Goal: Information Seeking & Learning: Learn about a topic

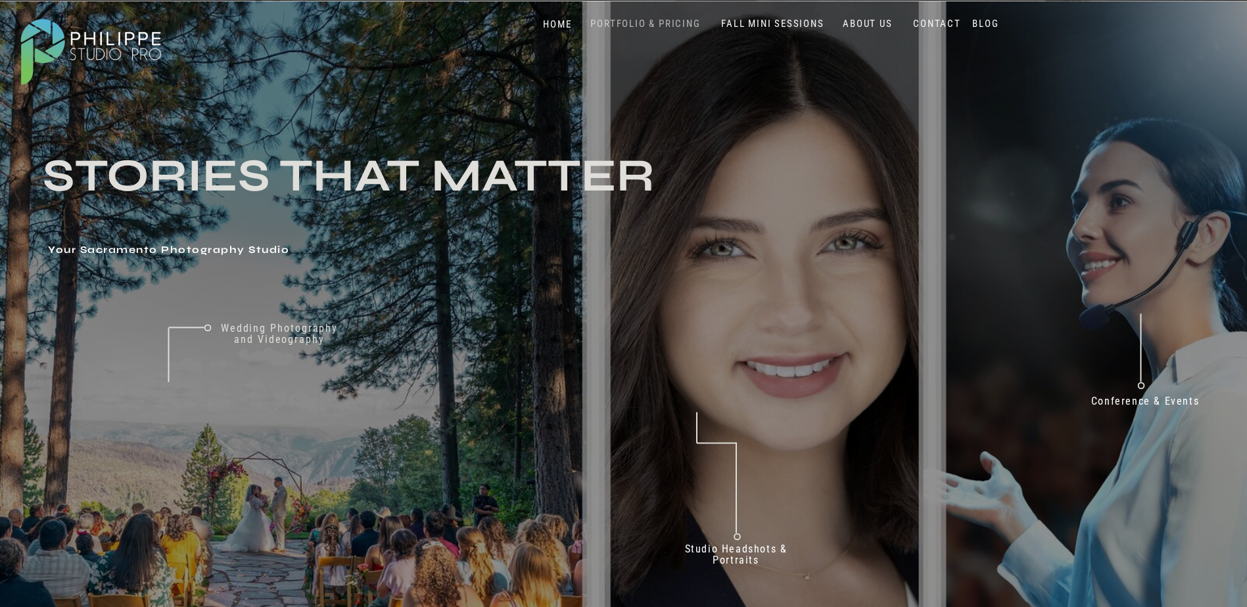
click at [626, 26] on nav "PORTFOLIO & PRICING" at bounding box center [646, 24] width 120 height 12
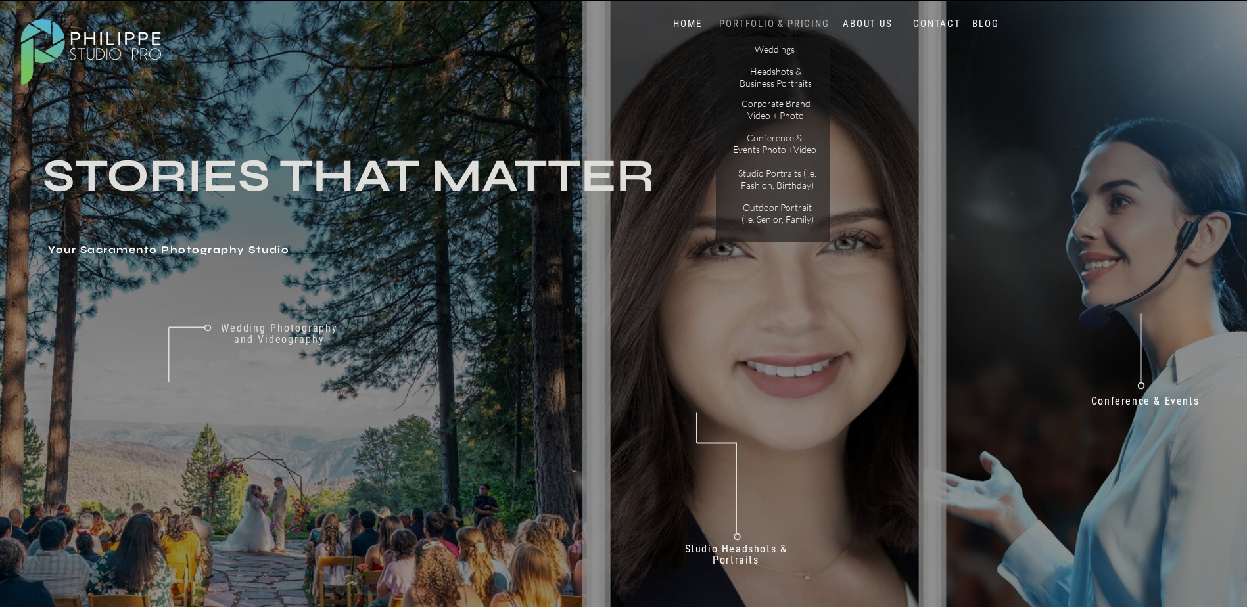
click at [720, 18] on nav "PORTFOLIO & PRICING" at bounding box center [775, 24] width 118 height 12
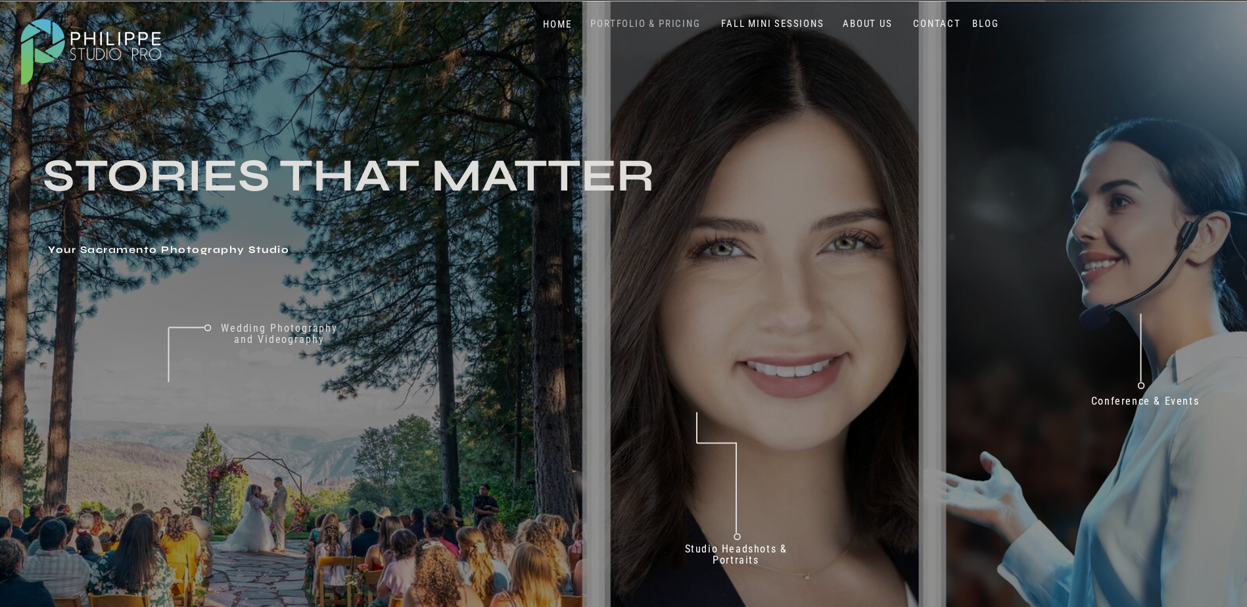
click at [654, 28] on nav "PORTFOLIO & PRICING" at bounding box center [646, 24] width 120 height 12
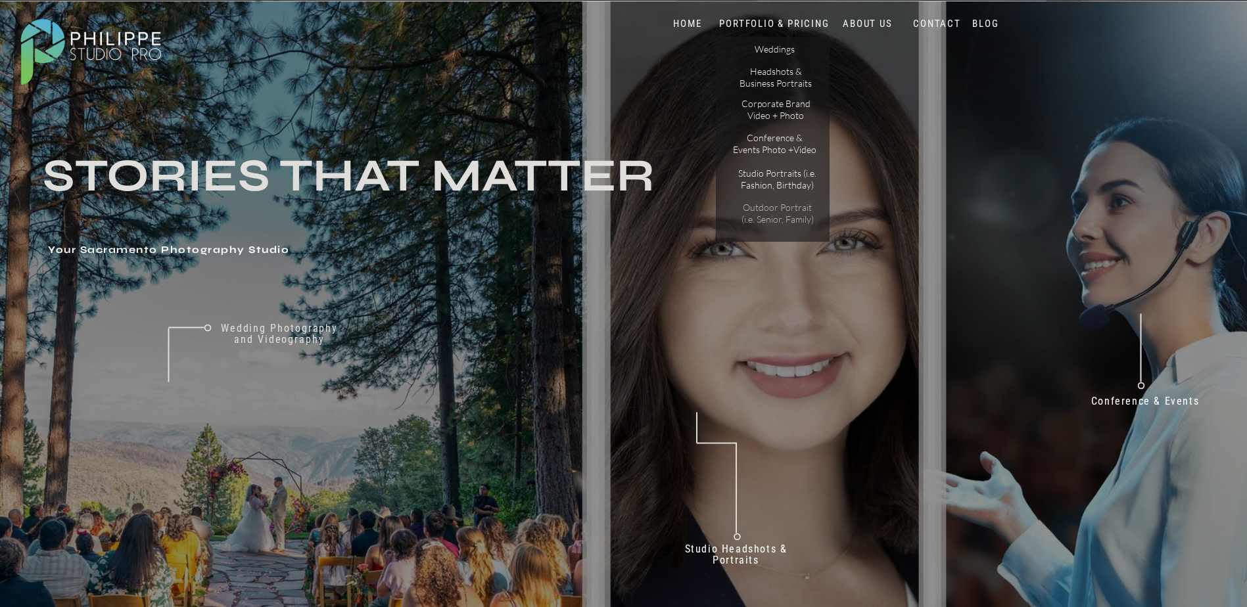
click at [778, 218] on p "Outdoor Portrait (i.e. Senior, Family)" at bounding box center [777, 213] width 83 height 23
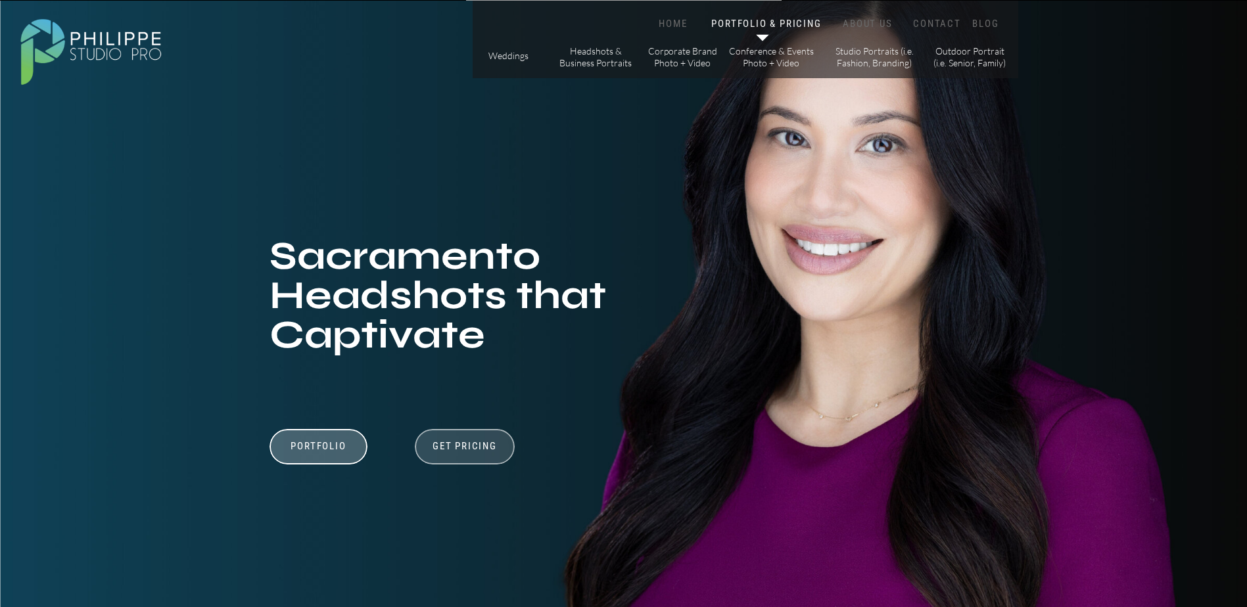
click at [498, 460] on div at bounding box center [465, 446] width 100 height 35
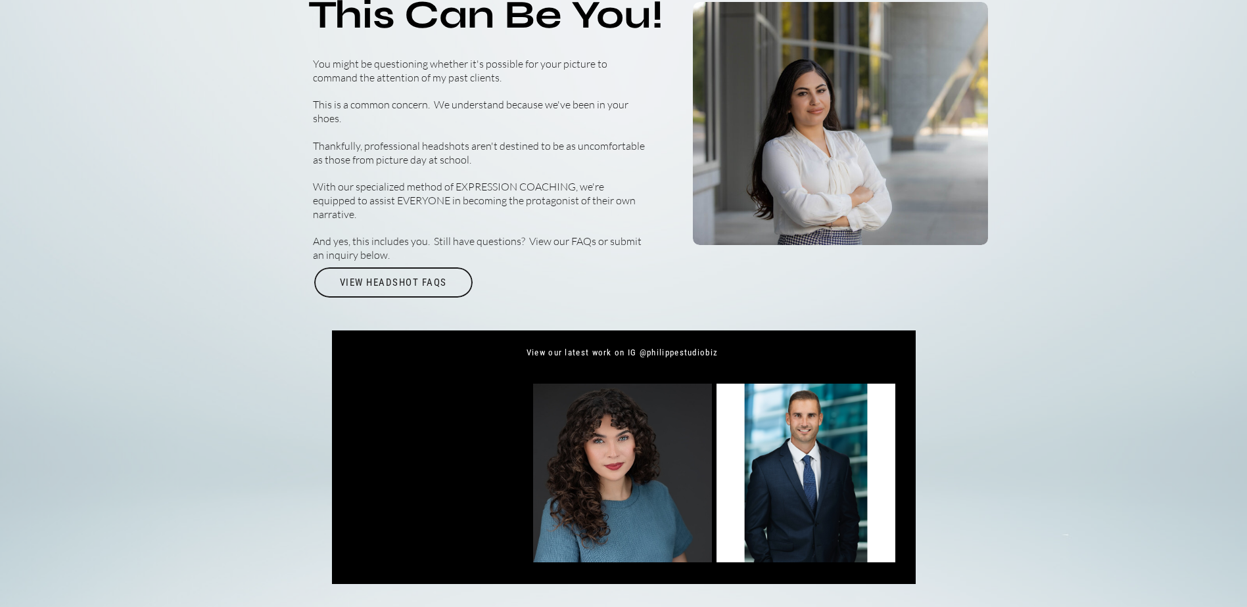
scroll to position [4864, 0]
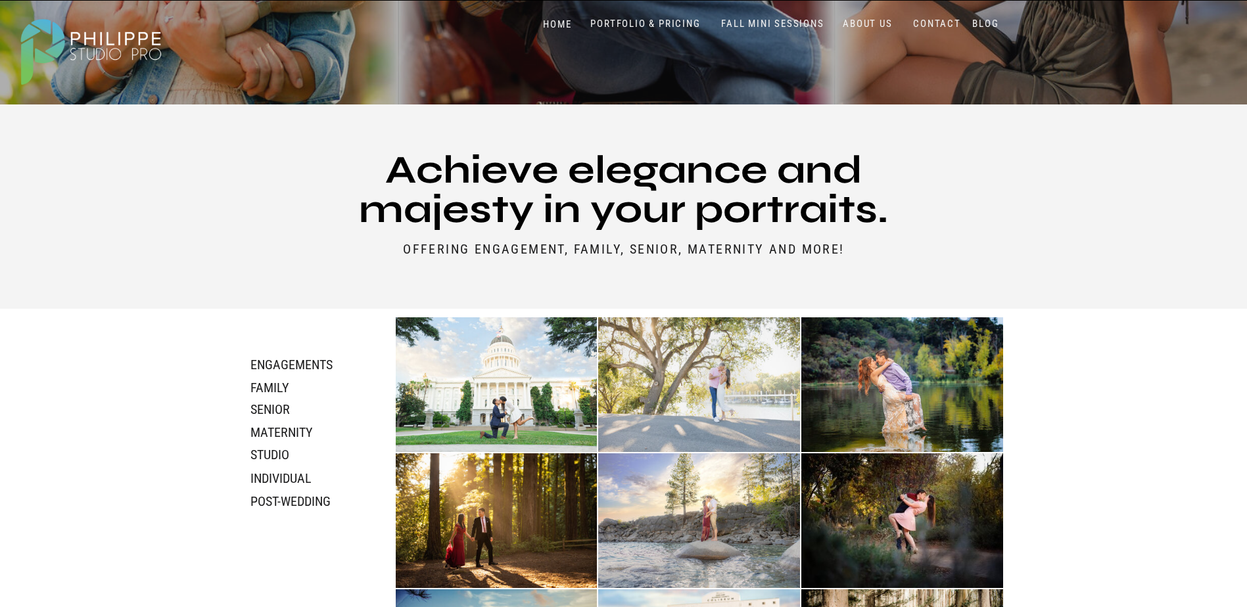
scroll to position [460, 0]
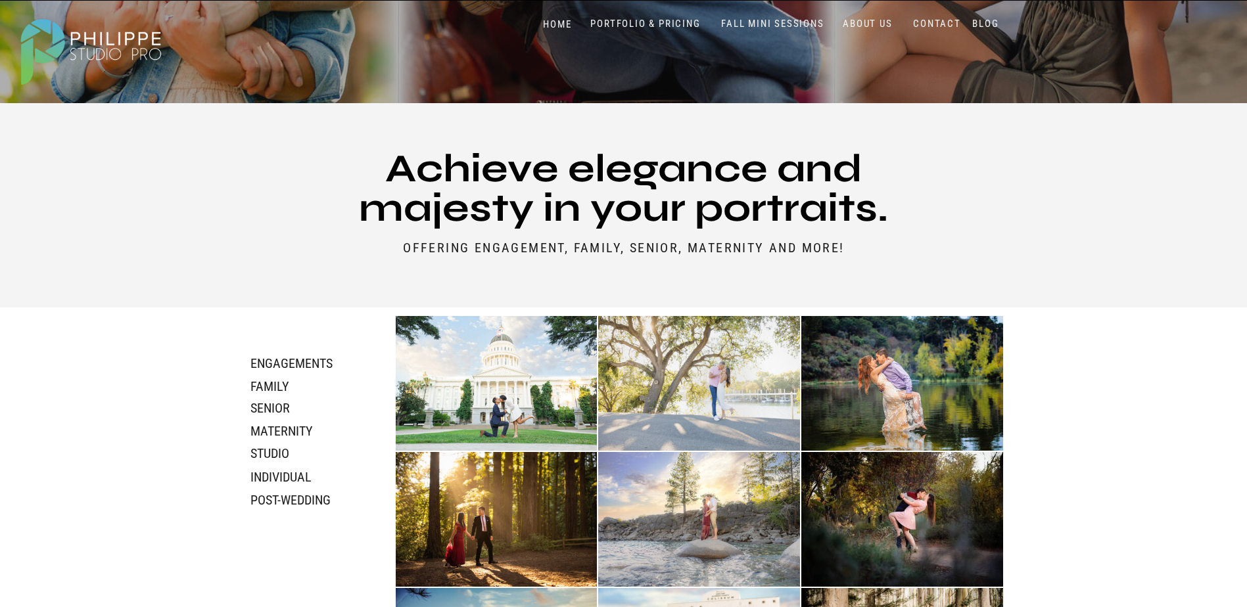
click at [488, 402] on img at bounding box center [497, 383] width 202 height 135
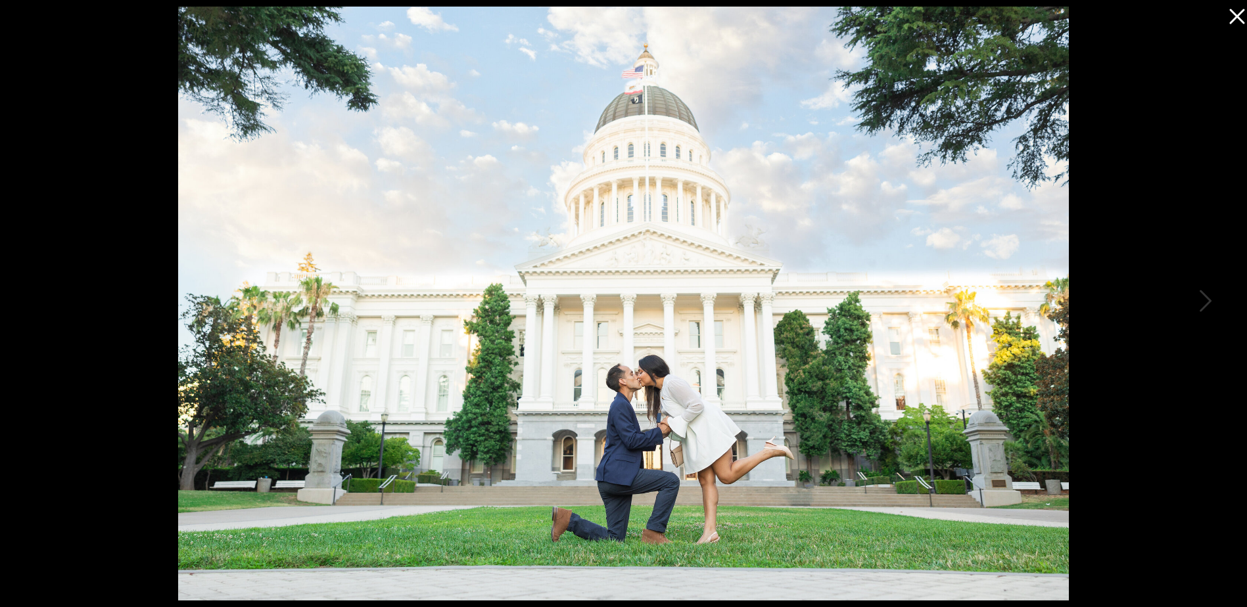
click at [1236, 24] on icon at bounding box center [1234, 13] width 26 height 26
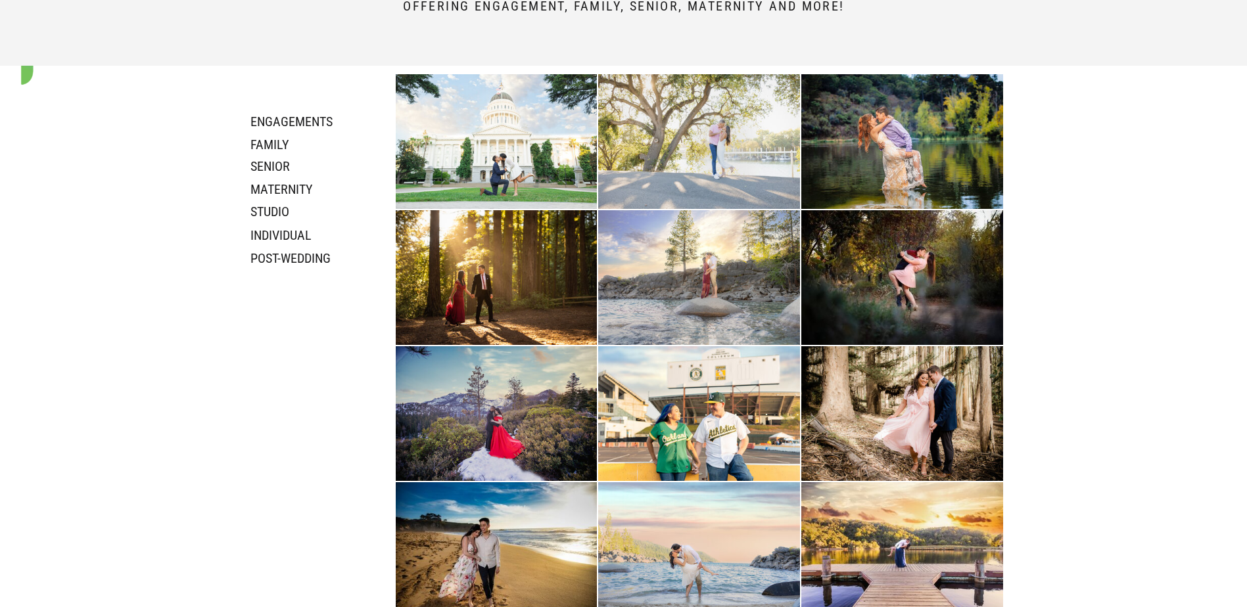
scroll to position [723, 0]
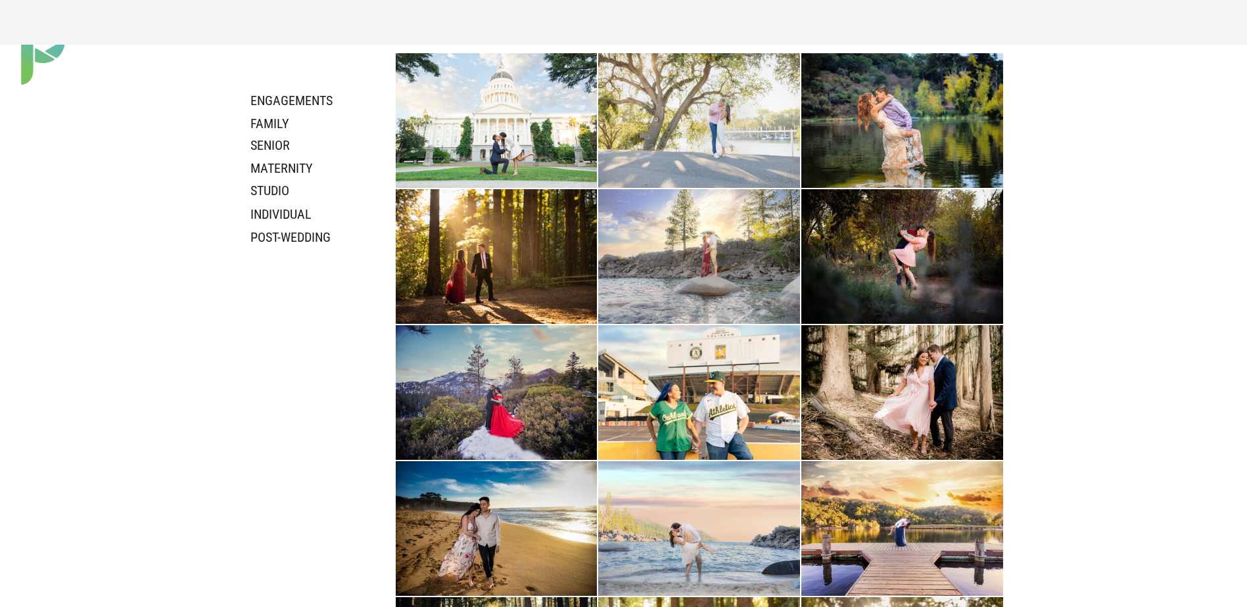
click at [720, 425] on img at bounding box center [699, 392] width 202 height 135
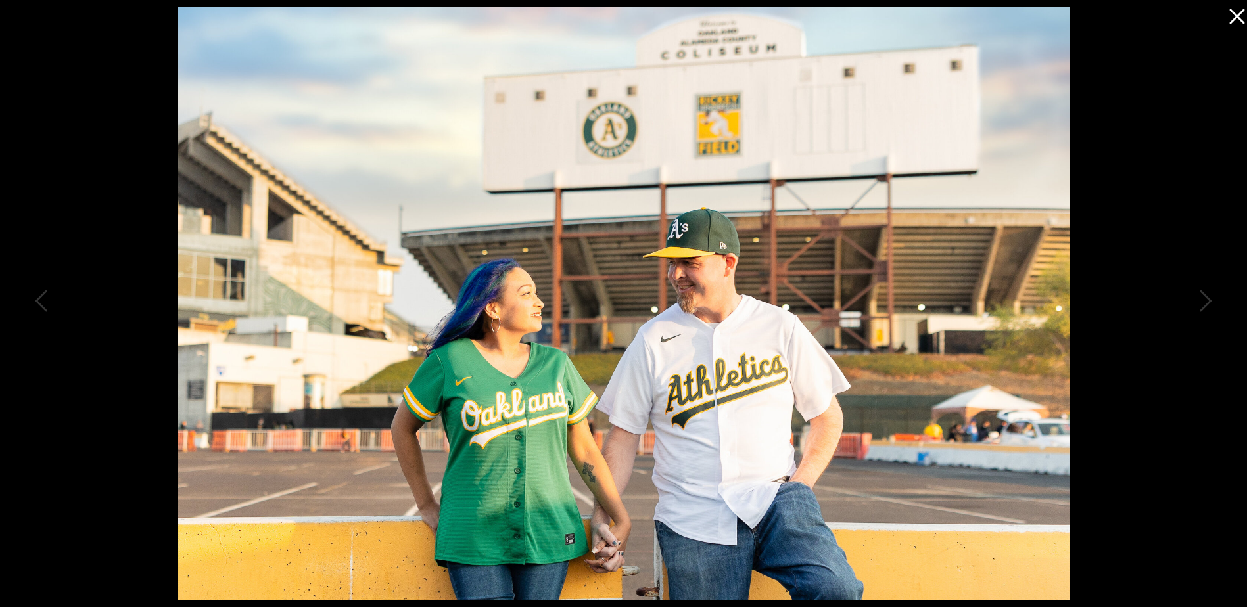
click at [1234, 18] on icon at bounding box center [1236, 16] width 15 height 15
click at [1231, 18] on icon at bounding box center [1234, 13] width 26 height 26
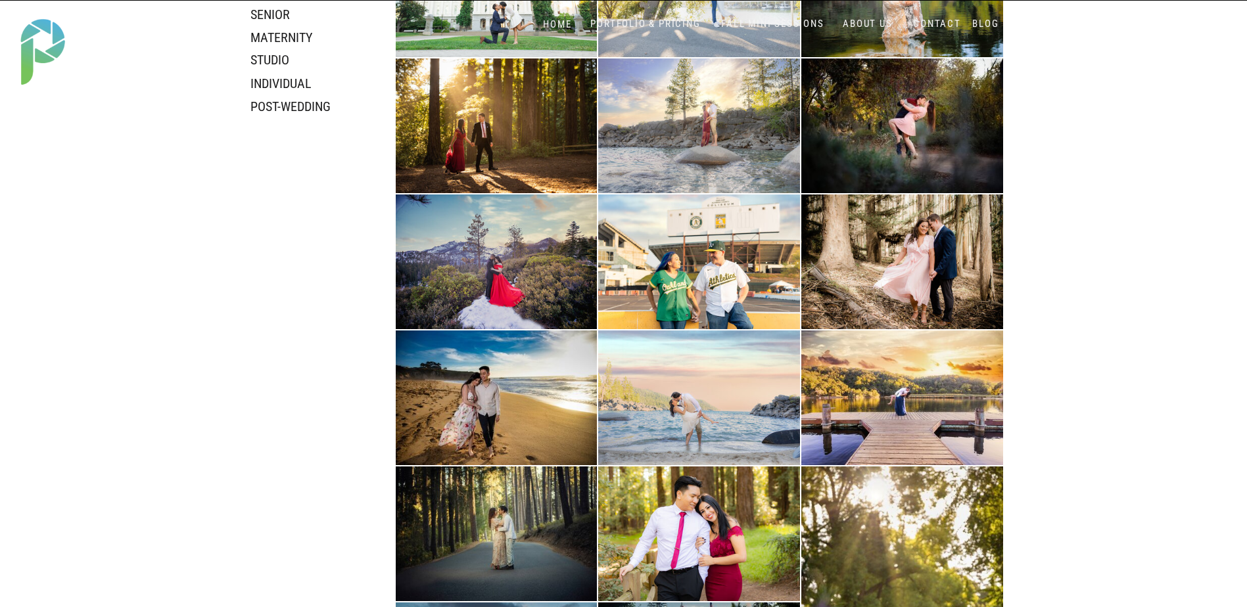
scroll to position [854, 0]
click at [505, 366] on img at bounding box center [497, 397] width 202 height 135
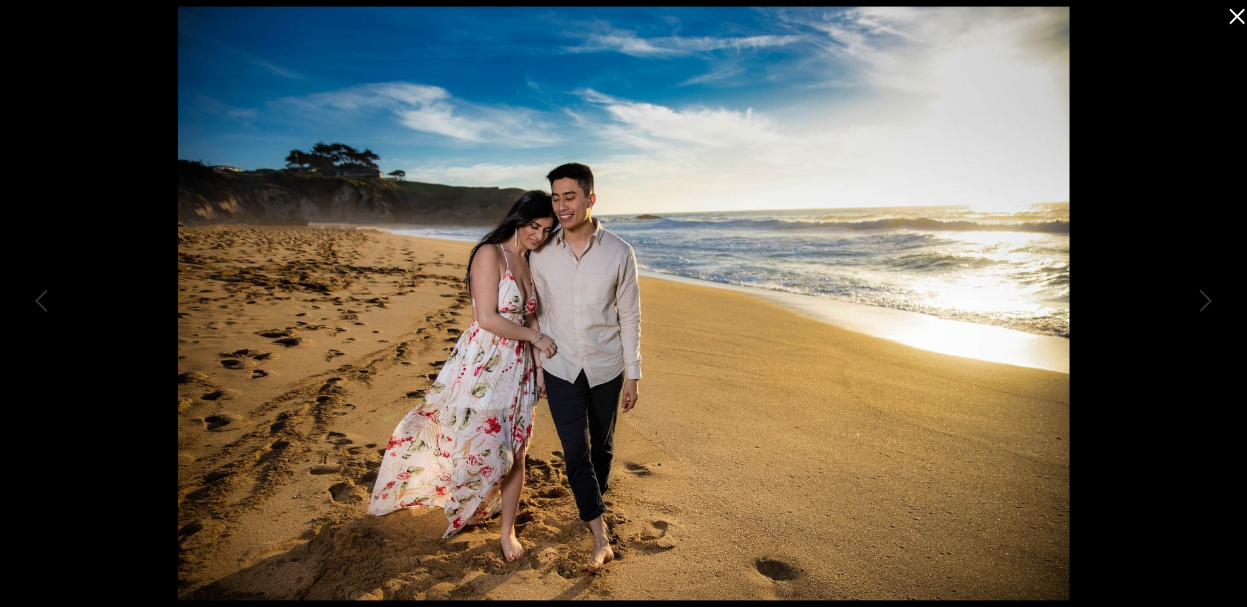
click at [1236, 9] on icon at bounding box center [1234, 13] width 26 height 26
click at [1228, 13] on icon at bounding box center [1234, 13] width 26 height 26
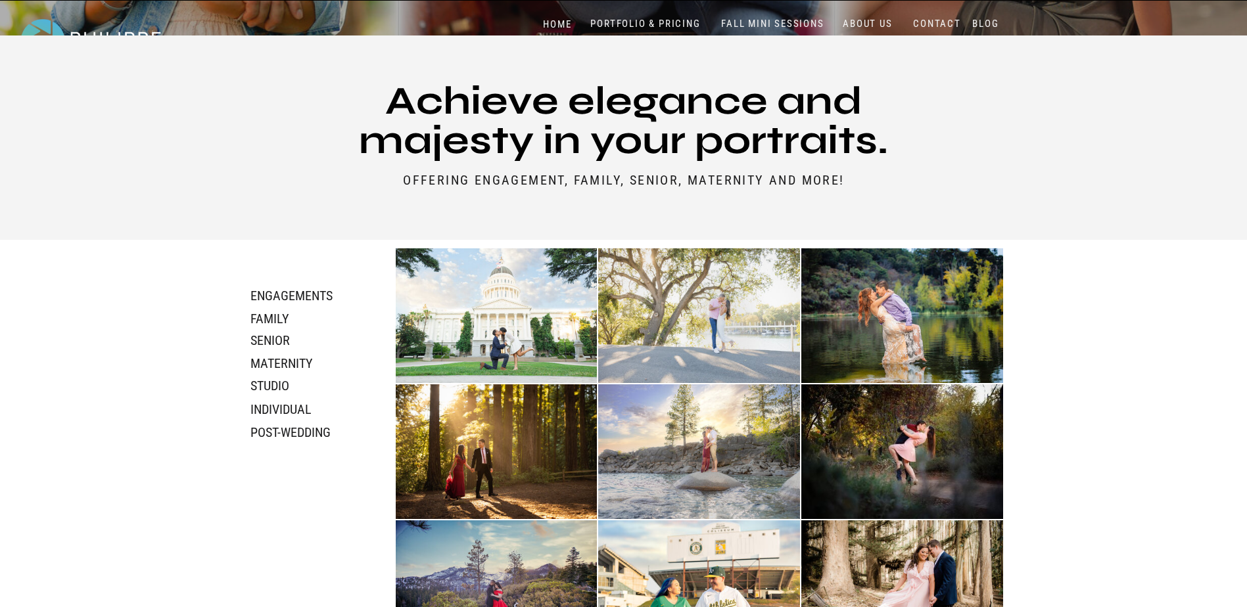
scroll to position [460, 0]
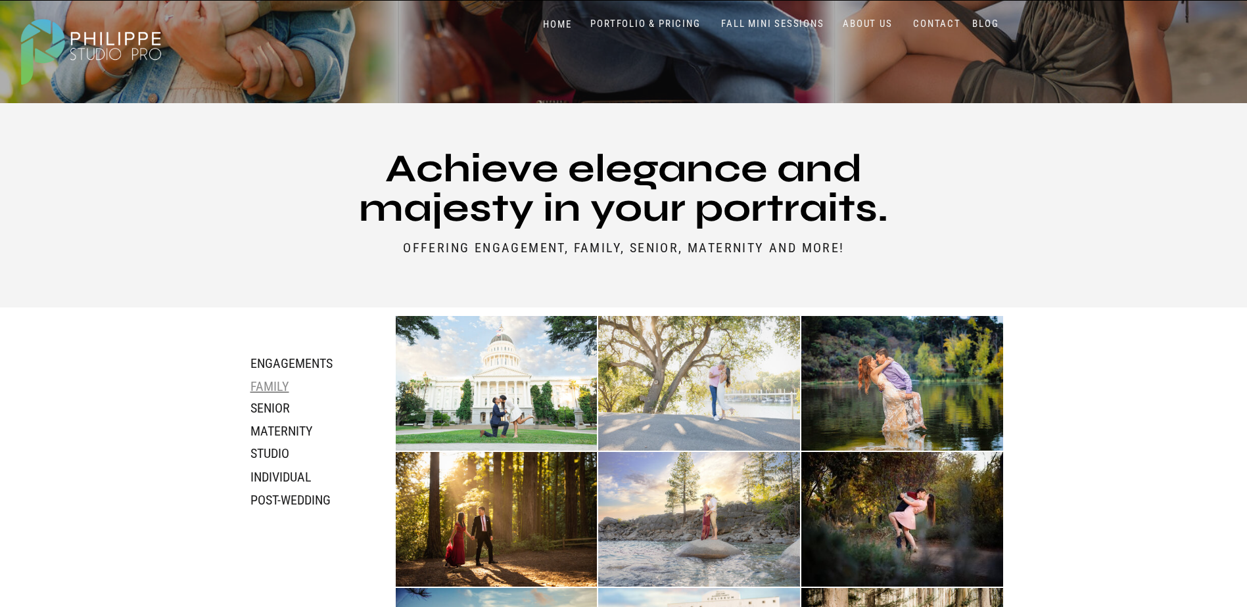
click at [262, 387] on h3 "family" at bounding box center [285, 386] width 70 height 14
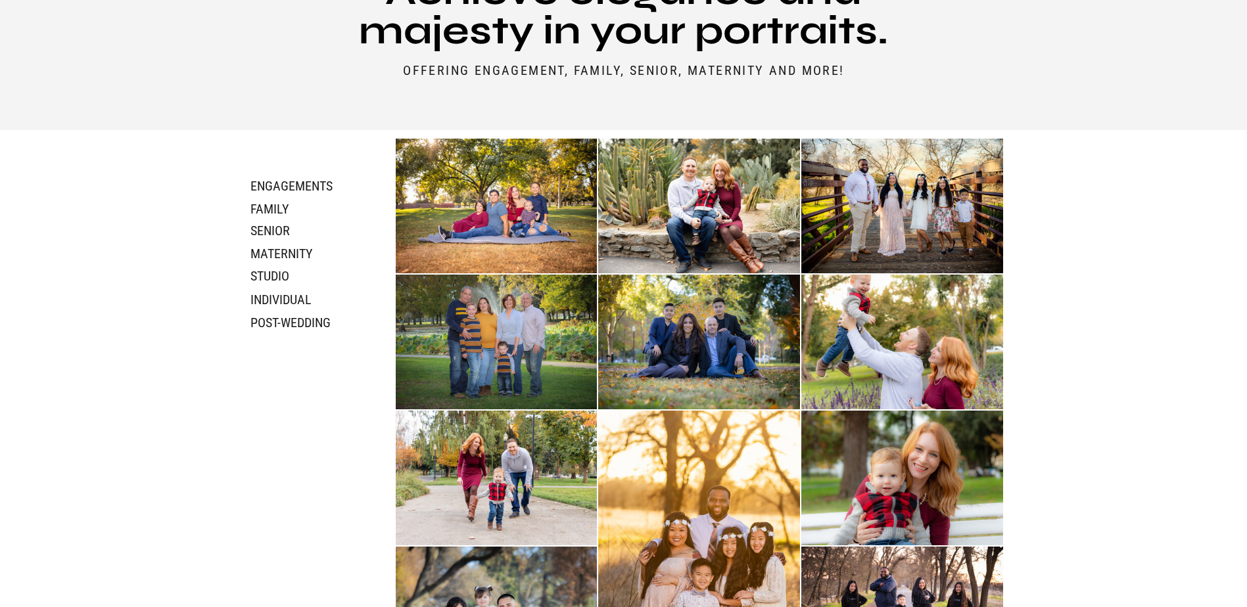
scroll to position [636, 0]
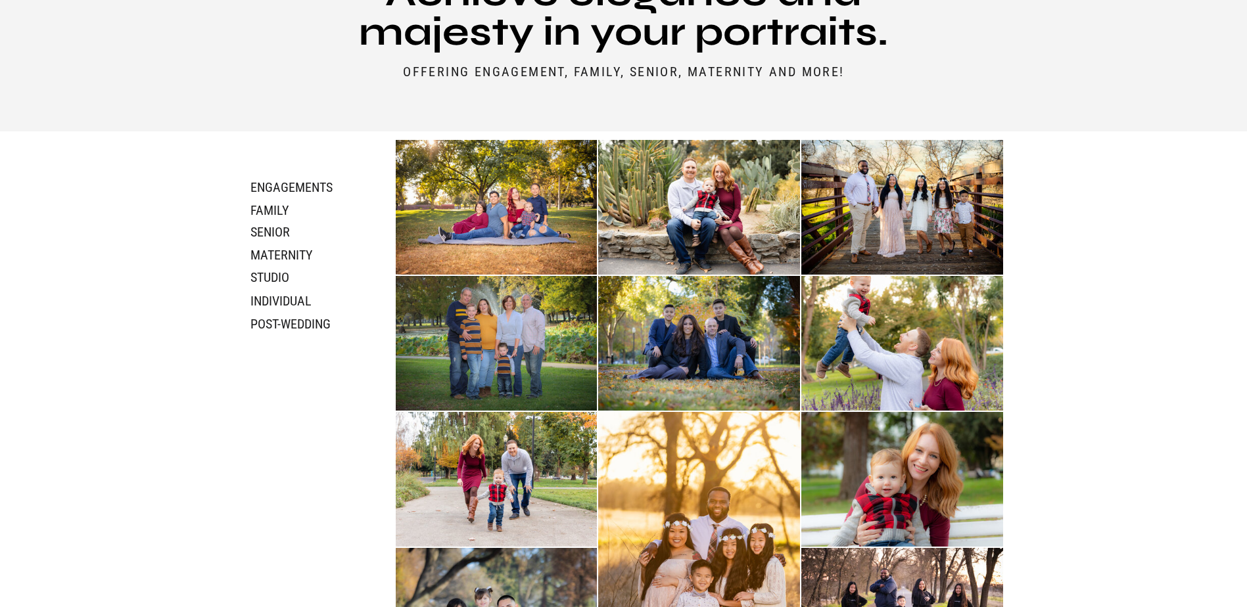
click at [671, 358] on img at bounding box center [699, 343] width 202 height 135
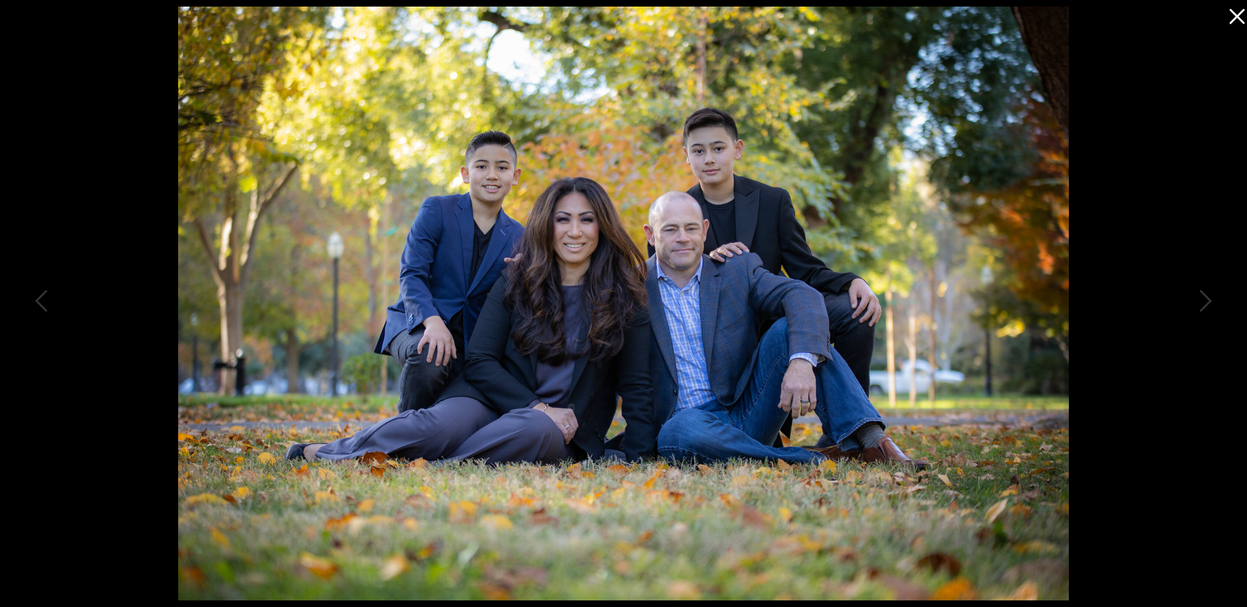
click at [1236, 14] on icon at bounding box center [1234, 13] width 26 height 26
click at [1241, 19] on icon at bounding box center [1236, 16] width 15 height 15
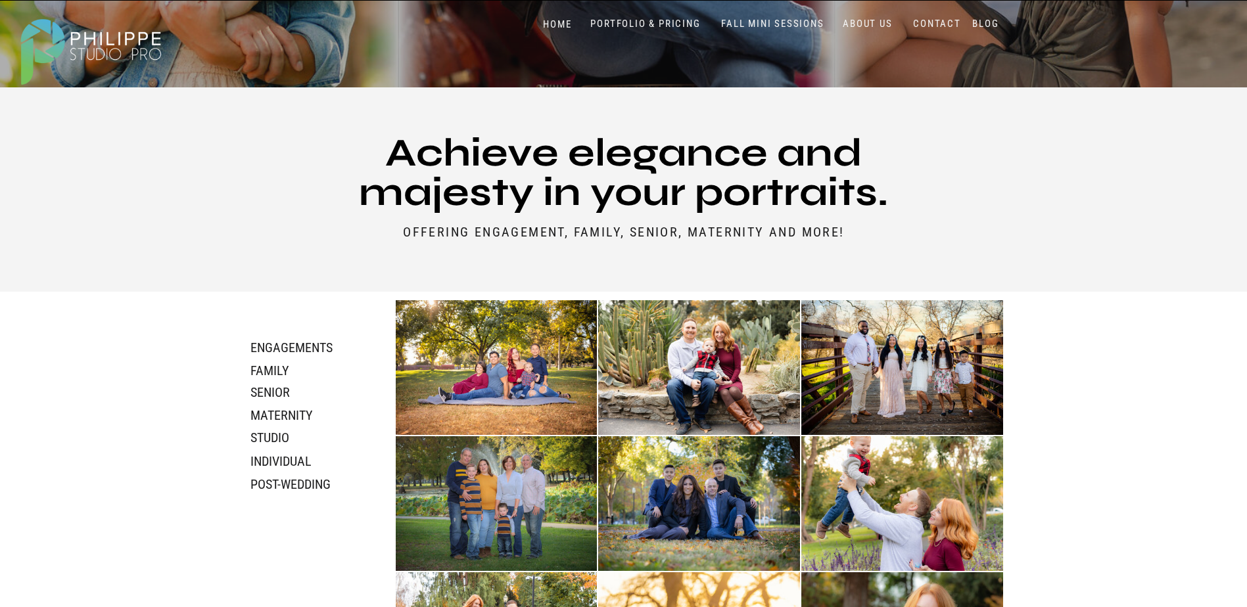
scroll to position [308, 0]
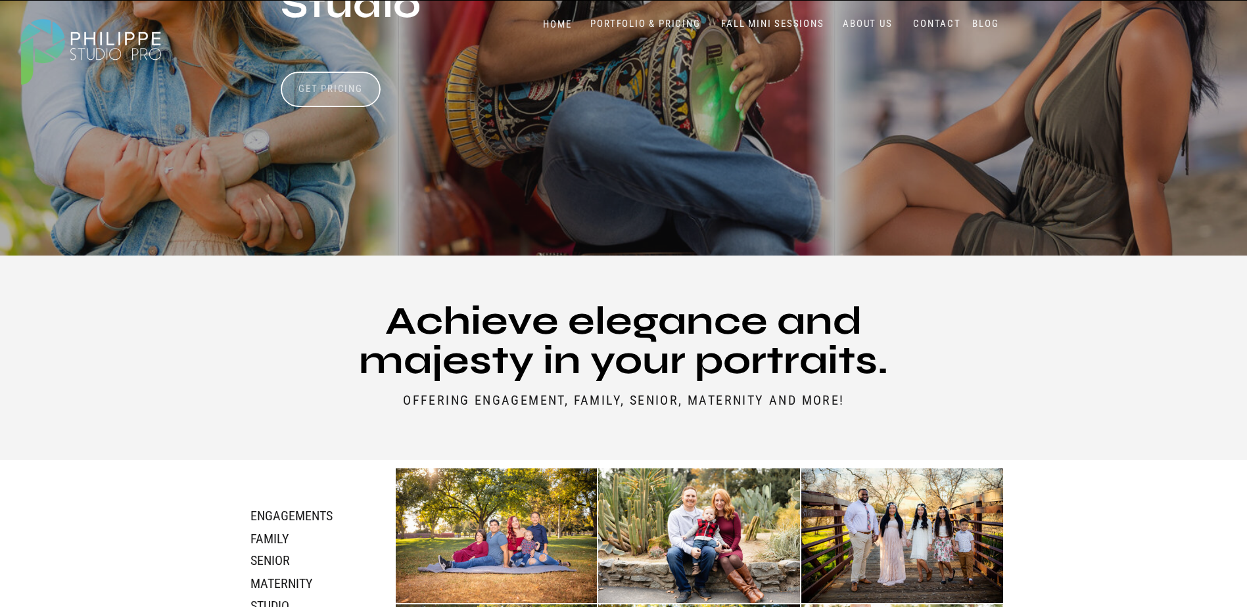
click at [338, 85] on h3 "Get Pricing" at bounding box center [330, 91] width 73 height 16
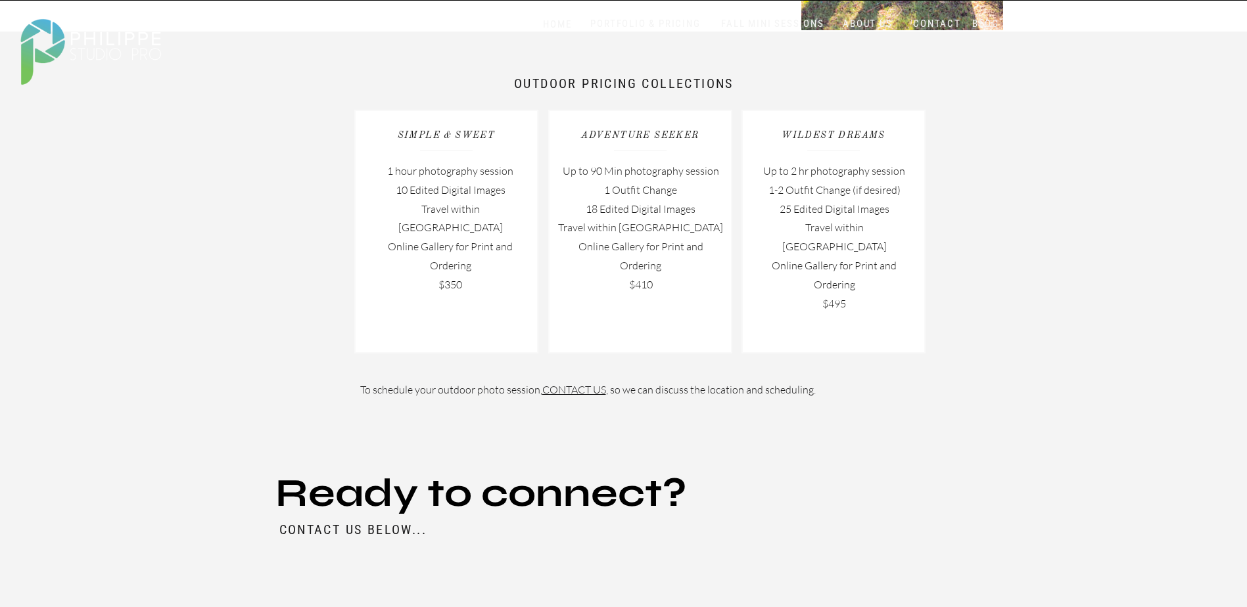
scroll to position [1760, 0]
